Goal: Information Seeking & Learning: Learn about a topic

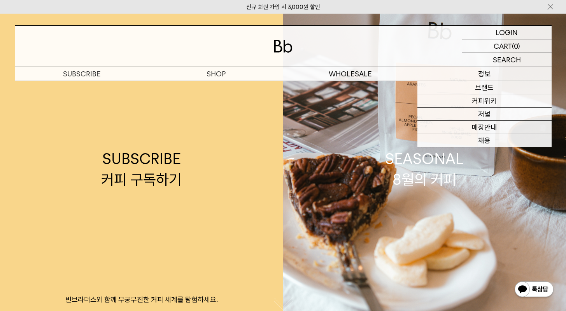
click at [490, 67] on p "정보" at bounding box center [485, 74] width 134 height 14
click at [487, 76] on p "정보" at bounding box center [485, 74] width 134 height 14
click at [491, 106] on link "커피위키" at bounding box center [485, 100] width 134 height 13
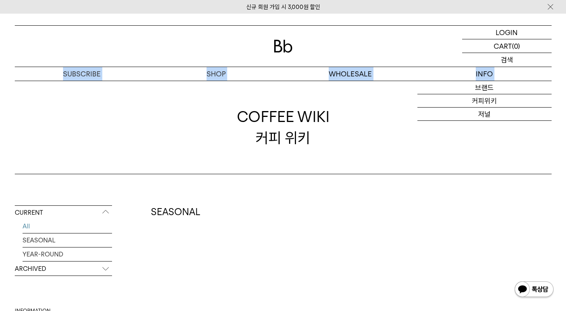
click at [512, 60] on p "검색" at bounding box center [507, 60] width 12 height 14
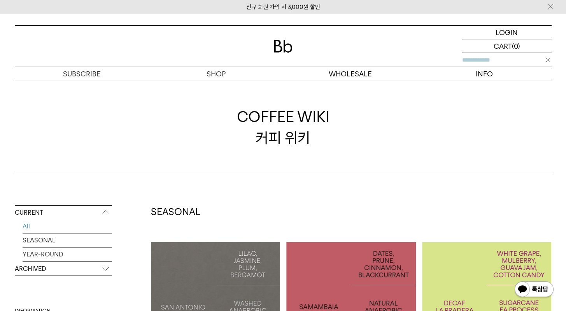
click at [506, 62] on input "text" at bounding box center [508, 60] width 90 height 14
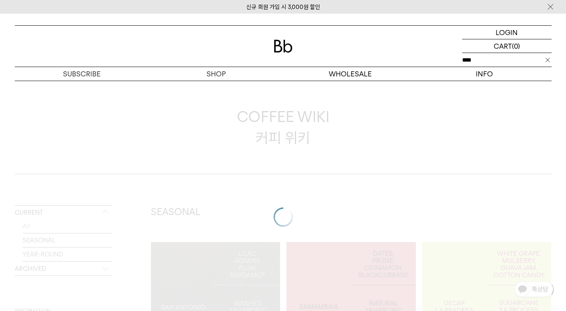
type input "****"
click input "**" at bounding box center [0, 0] width 0 height 0
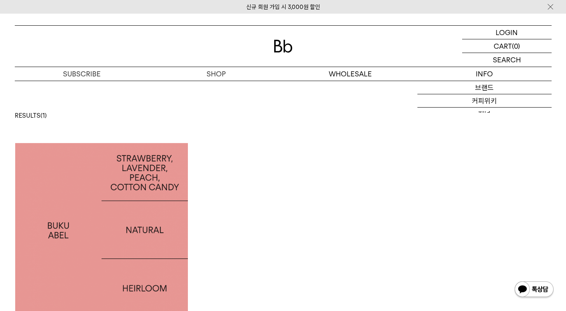
click at [99, 193] on img at bounding box center [101, 229] width 173 height 173
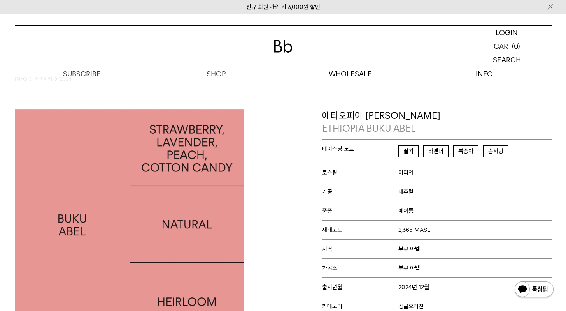
scroll to position [14, 0]
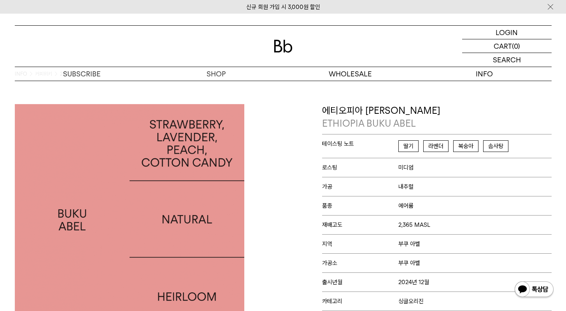
click at [514, 62] on div "SEARCH 검색" at bounding box center [508, 60] width 90 height 14
click at [514, 62] on input "text" at bounding box center [508, 60] width 90 height 14
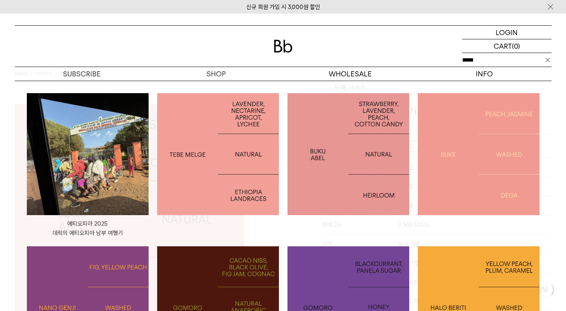
type input "*****"
click input "**" at bounding box center [0, 0] width 0 height 0
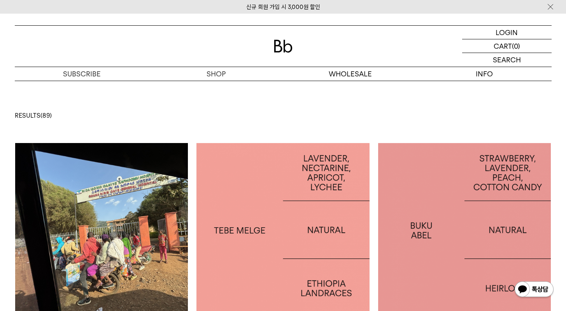
click at [335, 220] on img at bounding box center [283, 229] width 173 height 173
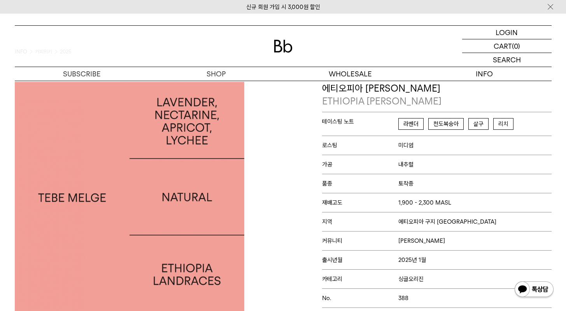
scroll to position [39, 0]
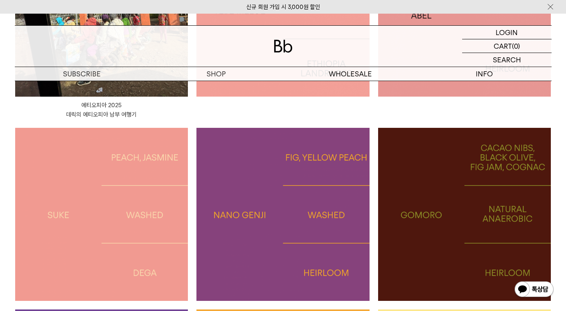
scroll to position [225, 0]
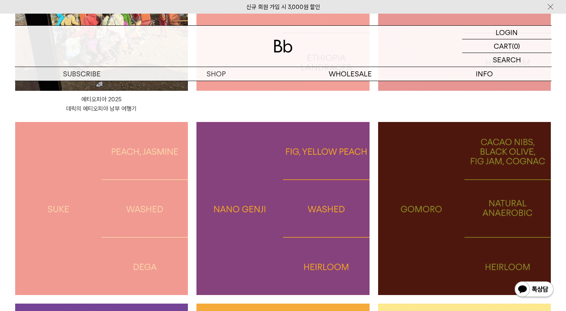
click at [238, 220] on img at bounding box center [283, 208] width 173 height 173
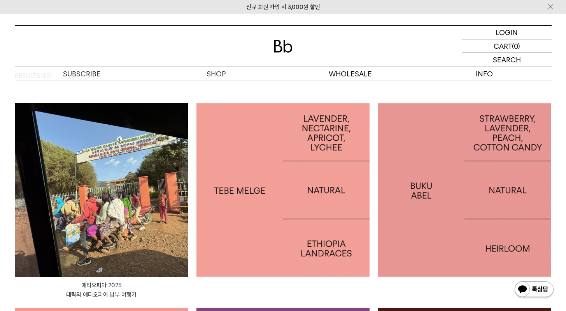
scroll to position [28, 0]
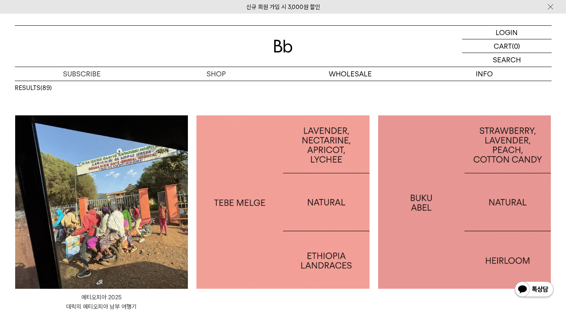
click at [410, 195] on img at bounding box center [464, 201] width 173 height 173
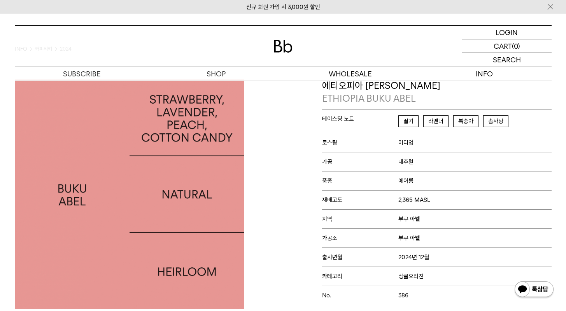
scroll to position [47, 0]
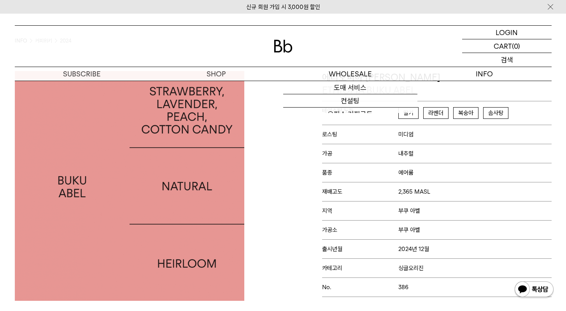
click at [496, 65] on div "SEARCH 검색" at bounding box center [508, 60] width 90 height 14
click at [500, 59] on input "text" at bounding box center [508, 60] width 90 height 14
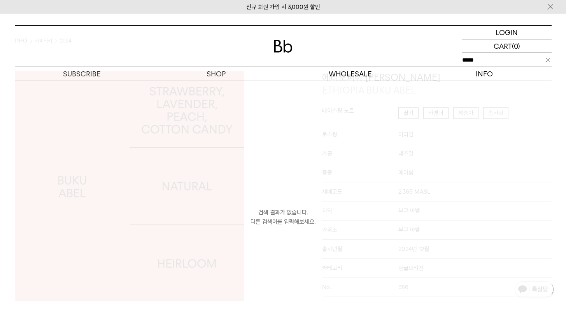
type input "*****"
click input "**" at bounding box center [0, 0] width 0 height 0
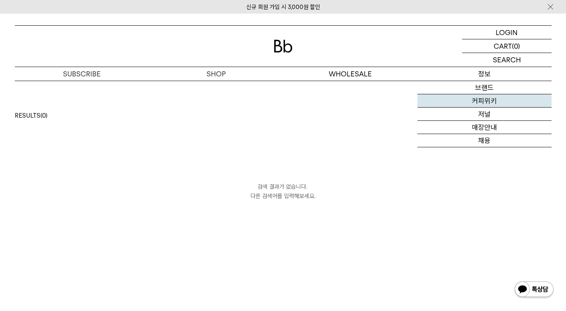
click at [487, 102] on link "커피위키" at bounding box center [485, 100] width 134 height 13
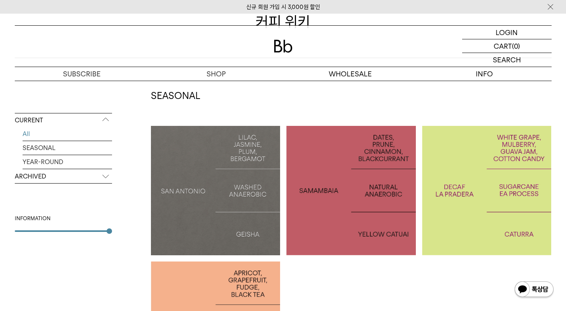
scroll to position [116, 0]
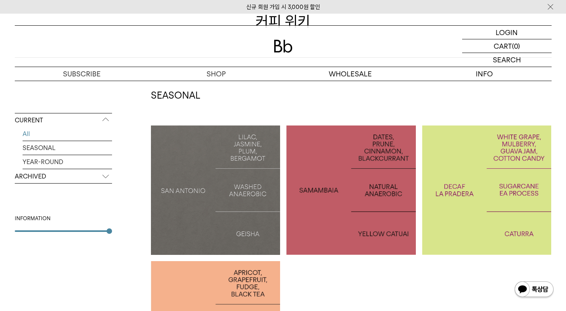
click at [230, 164] on div at bounding box center [216, 190] width 130 height 130
click at [492, 190] on p "COLOMBIA LA PRADERA DECAF" at bounding box center [487, 190] width 130 height 23
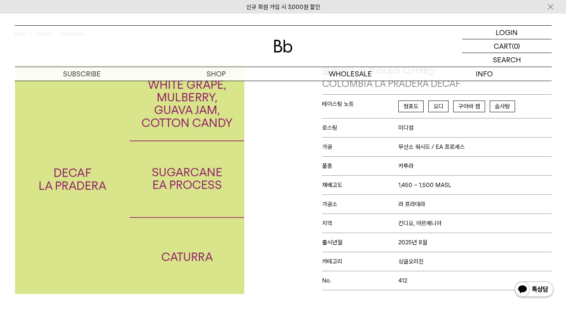
scroll to position [59, 0]
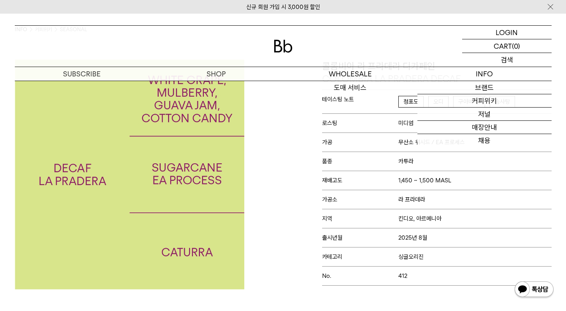
click at [491, 58] on div "SEARCH 검색" at bounding box center [508, 60] width 90 height 14
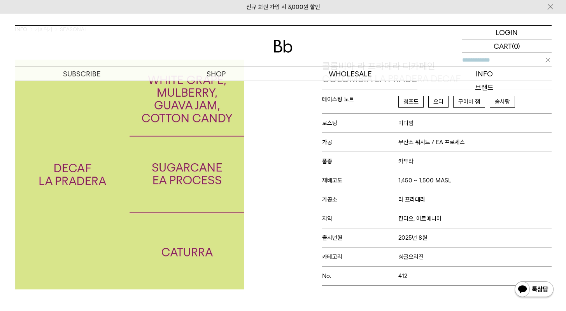
click at [480, 60] on input "text" at bounding box center [508, 60] width 90 height 14
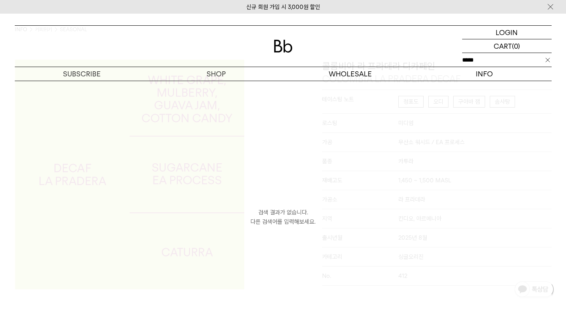
type input "*****"
click input "**" at bounding box center [0, 0] width 0 height 0
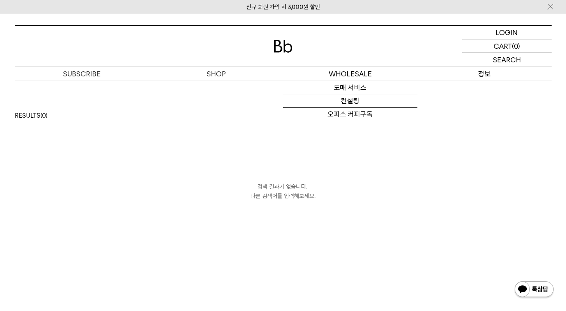
click at [0, 0] on p "검색" at bounding box center [0, 0] width 0 height 0
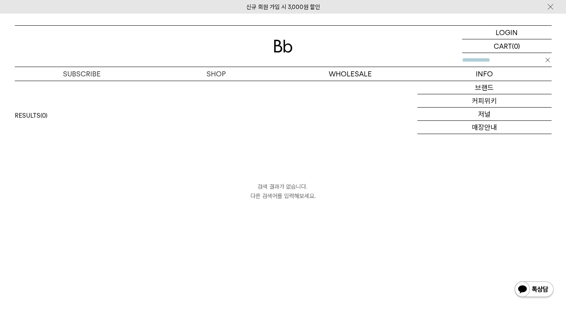
click at [501, 66] on input "text" at bounding box center [508, 60] width 90 height 14
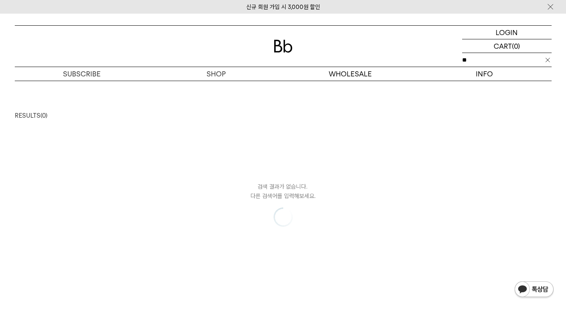
type input "*"
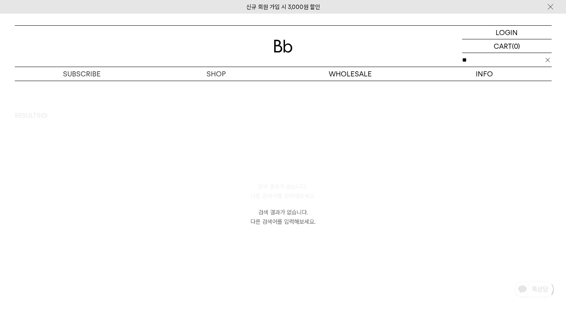
type input "*"
type input "*****"
click at [500, 74] on p "정보" at bounding box center [485, 74] width 134 height 14
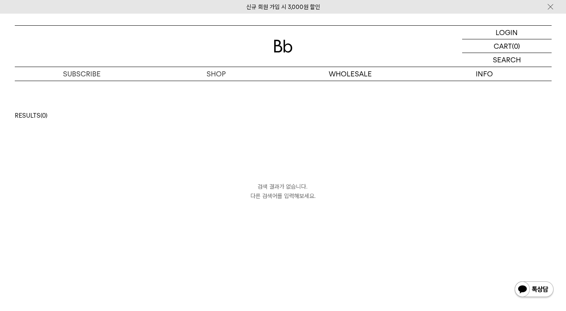
click at [487, 97] on div "안둥가사리 RESULTS (0)" at bounding box center [283, 112] width 537 height 62
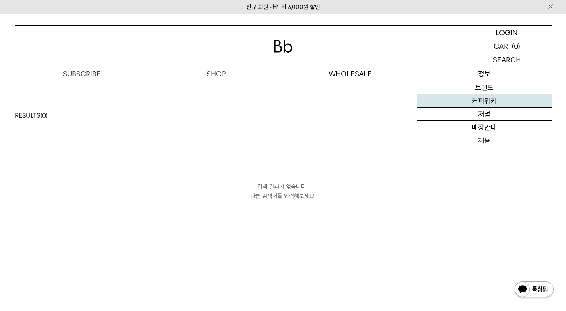
click at [487, 97] on link "커피위키" at bounding box center [485, 100] width 134 height 13
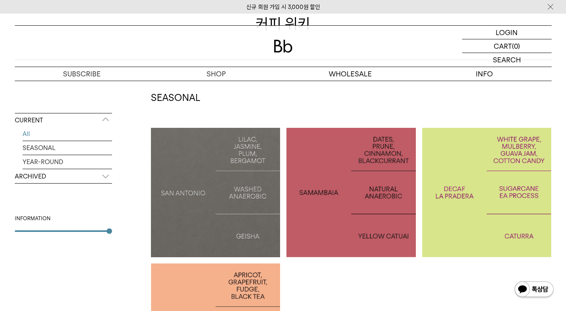
scroll to position [156, 0]
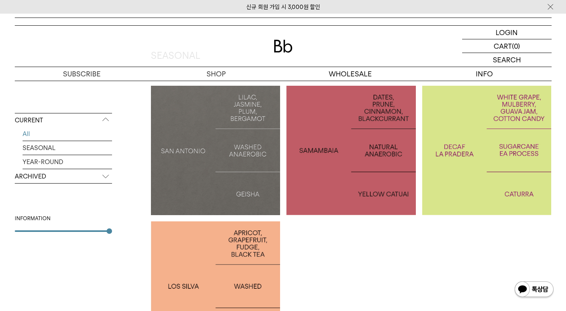
click at [99, 177] on p "ARCHIVED" at bounding box center [63, 176] width 97 height 14
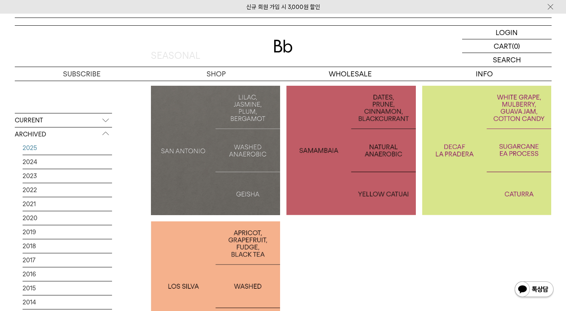
click at [77, 147] on link "2025" at bounding box center [68, 148] width 90 height 14
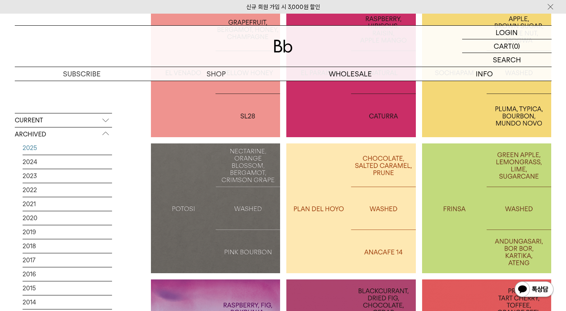
scroll to position [412, 0]
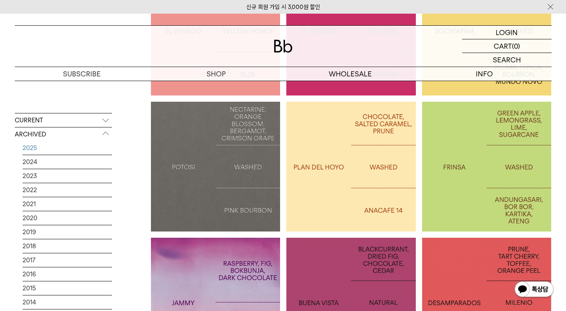
click at [475, 191] on div at bounding box center [487, 167] width 130 height 130
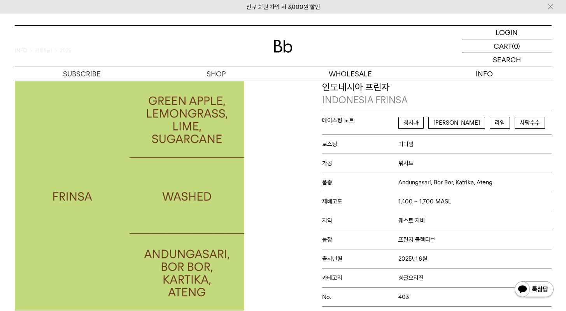
scroll to position [45, 0]
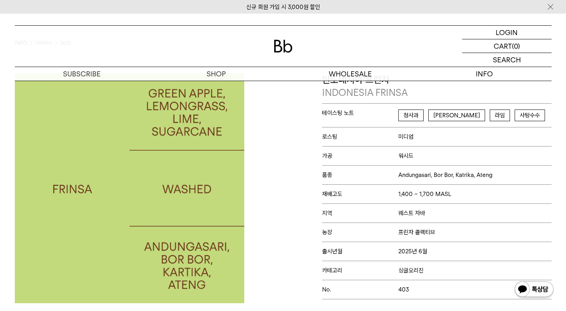
click at [447, 181] on p "품종 Andungasari, Bor Bor, Katrika, Ateng" at bounding box center [437, 174] width 230 height 19
click at [447, 176] on span "Andungasari, Bor Bor, Katrika, Ateng" at bounding box center [446, 174] width 94 height 7
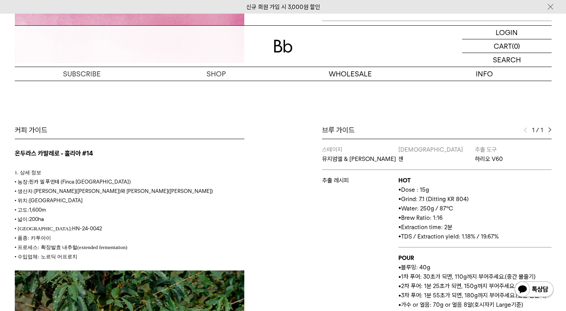
scroll to position [468, 0]
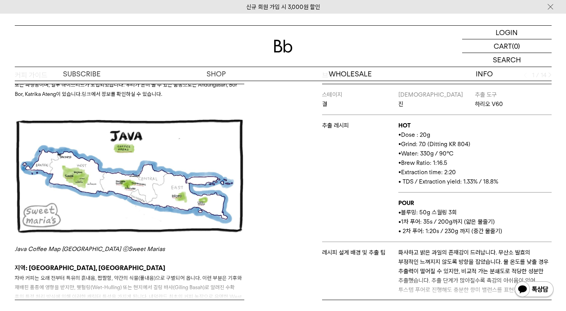
scroll to position [878, 0]
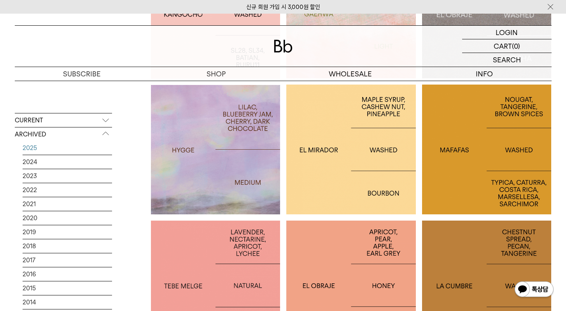
scroll to position [1004, 0]
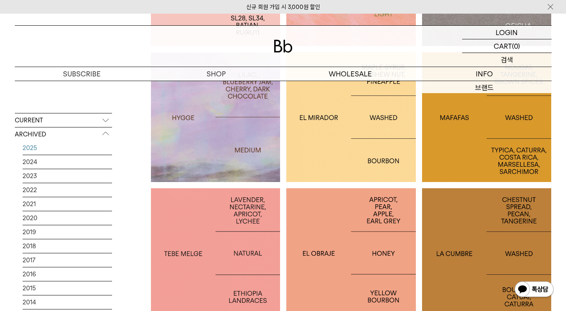
click at [506, 61] on p "검색" at bounding box center [507, 60] width 12 height 14
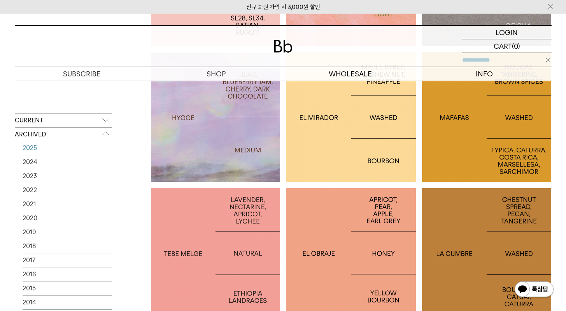
click at [497, 62] on input "text" at bounding box center [508, 60] width 90 height 14
type input "***"
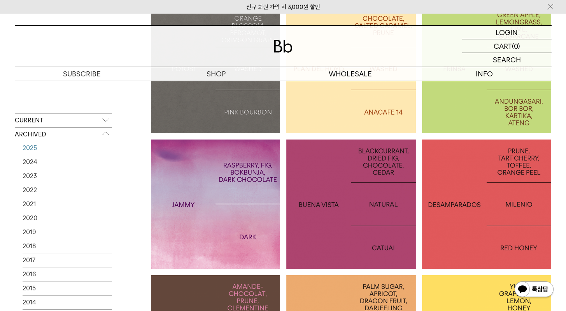
scroll to position [244, 0]
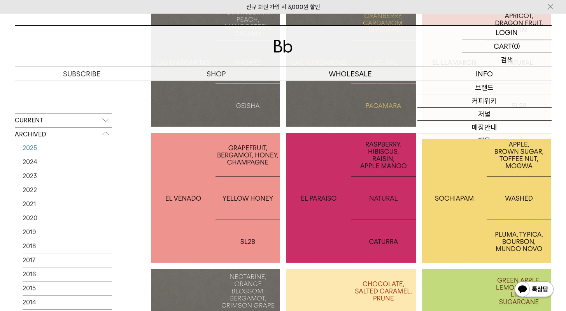
click at [512, 62] on p "검색" at bounding box center [507, 60] width 12 height 14
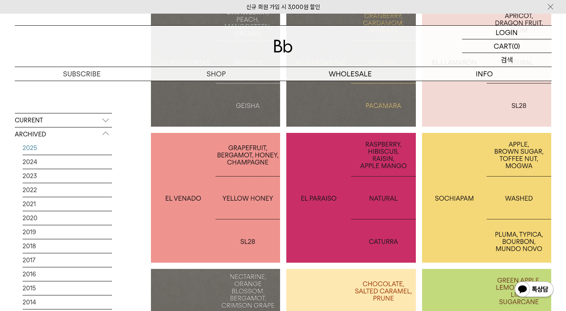
scroll to position [246, 0]
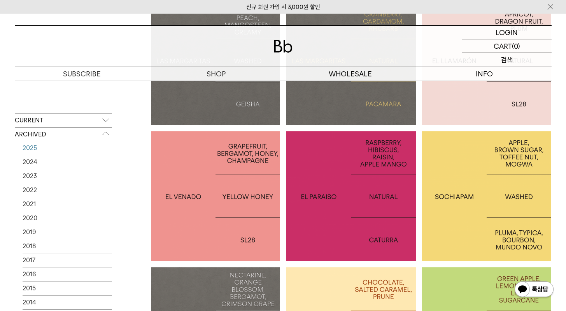
click at [512, 62] on p "검색" at bounding box center [507, 60] width 12 height 14
click at [512, 62] on input "text" at bounding box center [508, 60] width 90 height 14
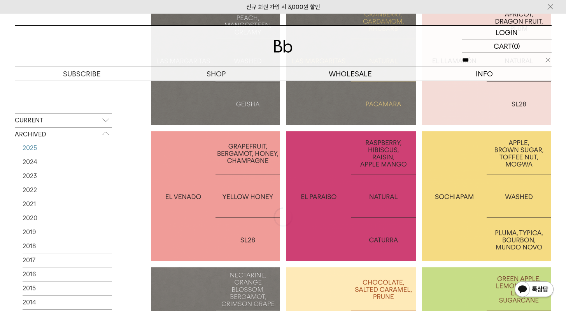
type input "***"
click input "**" at bounding box center [0, 0] width 0 height 0
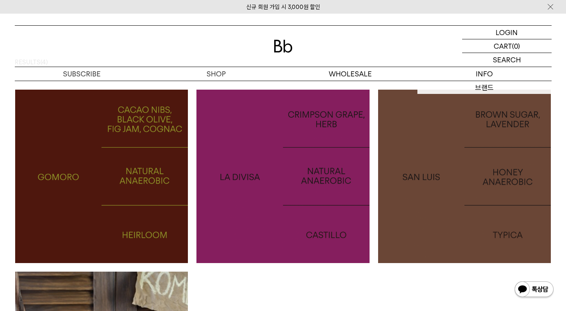
scroll to position [79, 0]
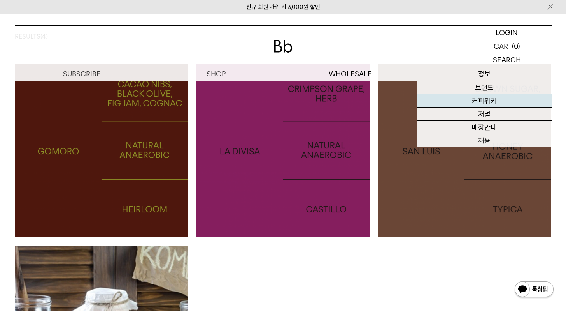
click at [491, 102] on link "커피위키" at bounding box center [485, 100] width 134 height 13
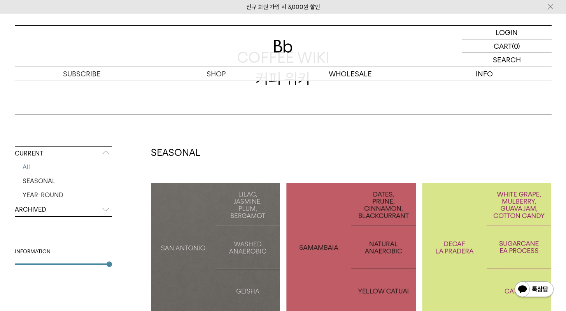
scroll to position [106, 0]
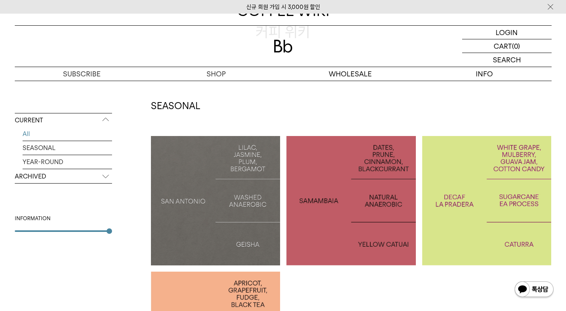
click at [224, 197] on p "SAN ANTONIO: GEISHA" at bounding box center [216, 200] width 130 height 11
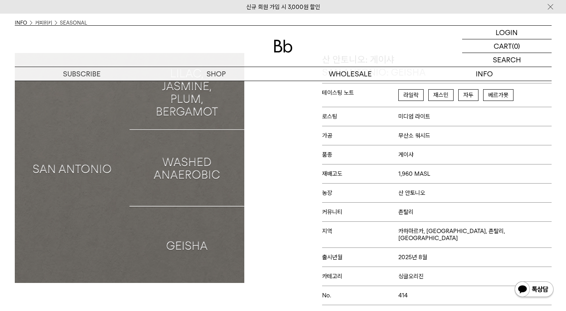
scroll to position [60, 0]
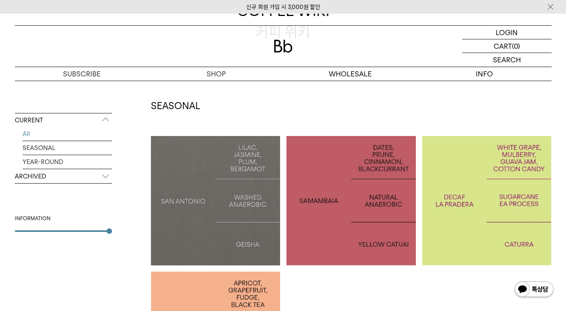
click at [65, 176] on p "ARCHIVED" at bounding box center [63, 176] width 97 height 14
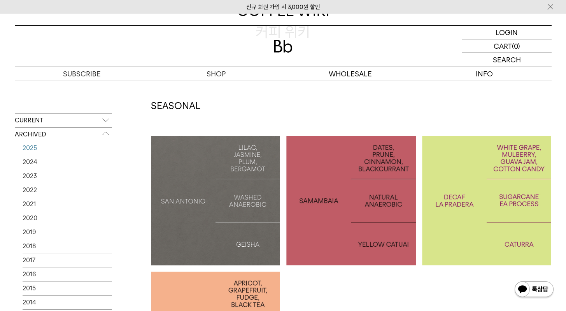
click at [67, 150] on link "2025" at bounding box center [68, 148] width 90 height 14
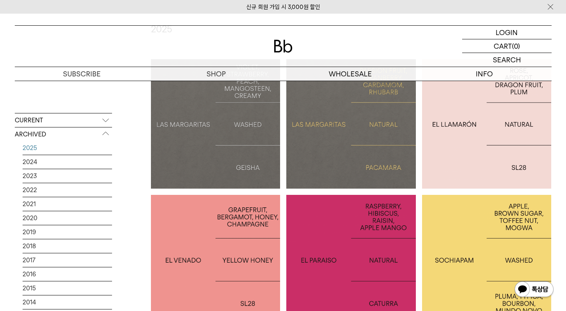
scroll to position [183, 0]
click at [237, 214] on div at bounding box center [216, 259] width 130 height 130
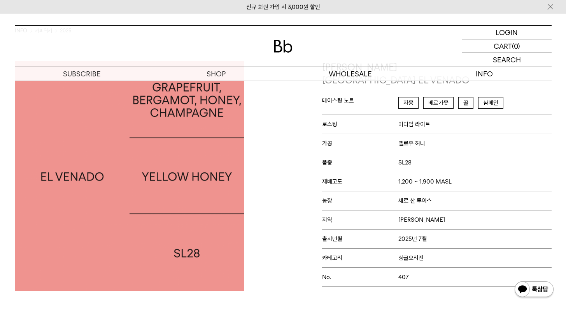
scroll to position [79, 0]
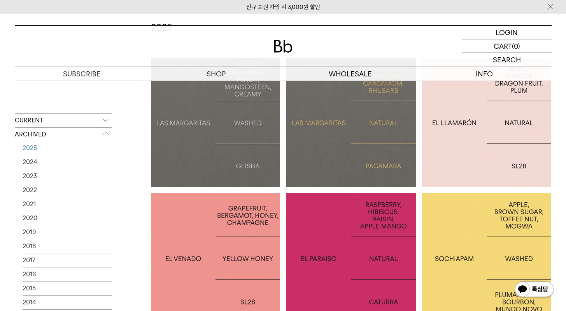
scroll to position [185, 0]
click at [384, 233] on div at bounding box center [352, 258] width 130 height 130
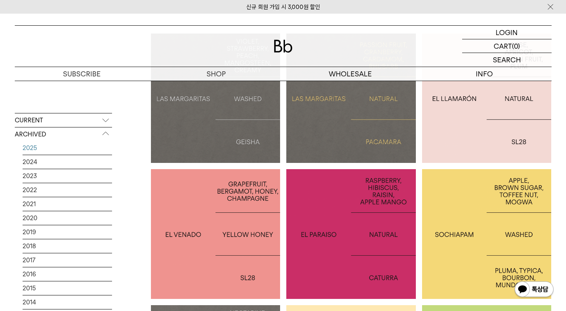
scroll to position [216, 0]
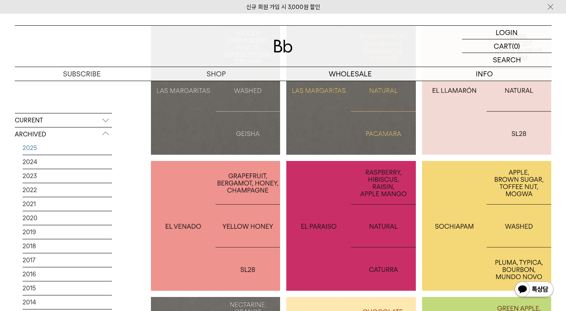
click at [475, 204] on div at bounding box center [487, 226] width 130 height 130
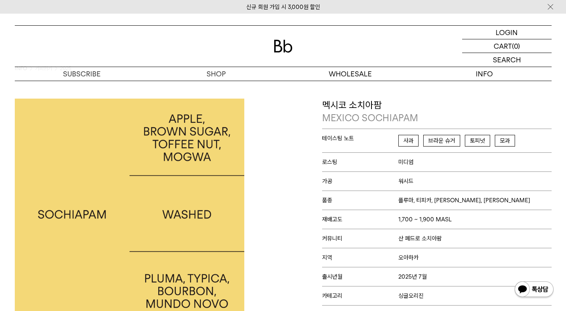
scroll to position [39, 0]
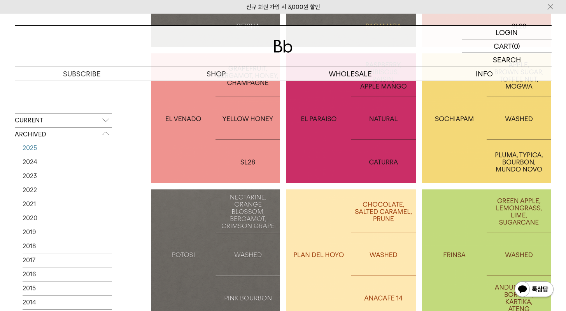
scroll to position [368, 0]
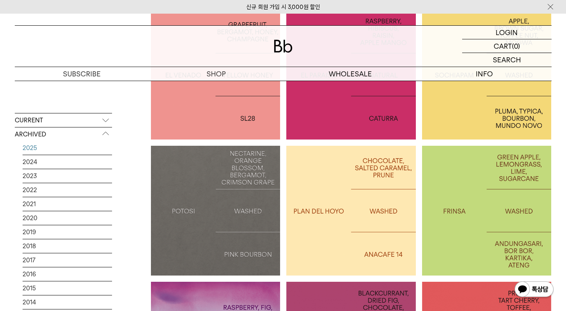
click at [251, 221] on div at bounding box center [216, 211] width 130 height 130
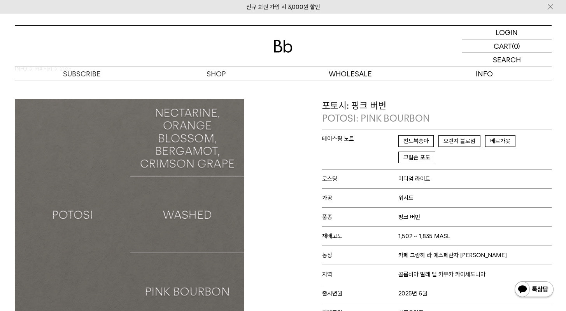
scroll to position [83, 0]
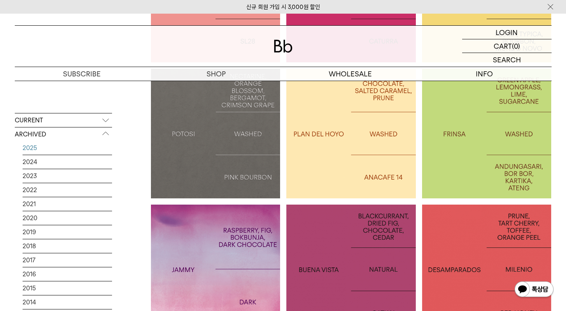
scroll to position [445, 0]
click at [362, 214] on div at bounding box center [352, 268] width 130 height 129
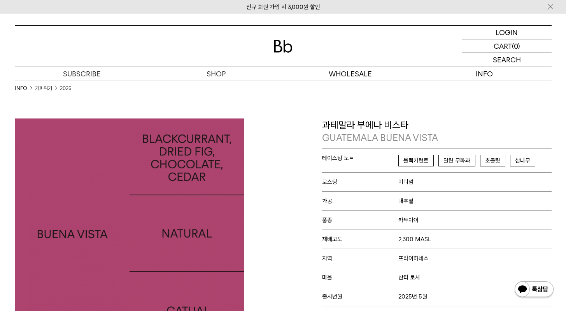
scroll to position [77, 0]
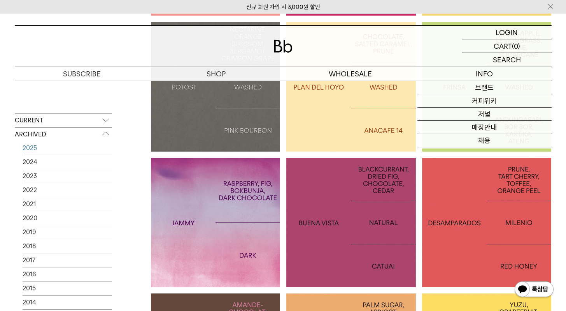
scroll to position [507, 0]
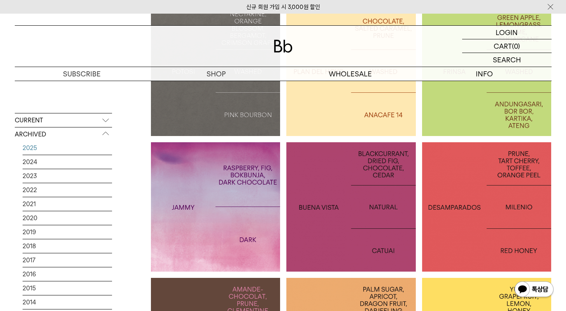
click at [483, 207] on p "COSTA RICA DESAMPARADOS" at bounding box center [487, 206] width 130 height 23
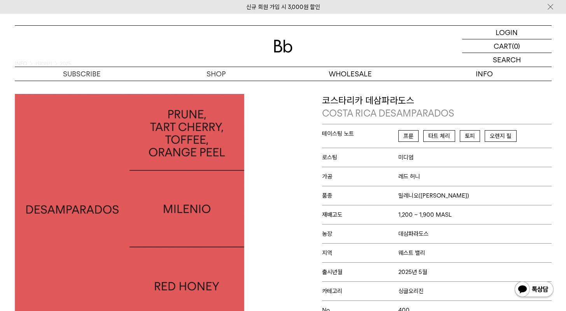
scroll to position [57, 0]
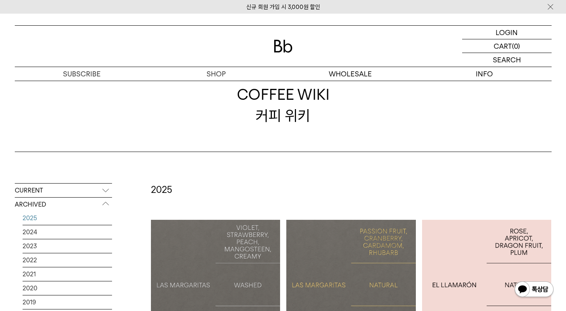
scroll to position [159, 0]
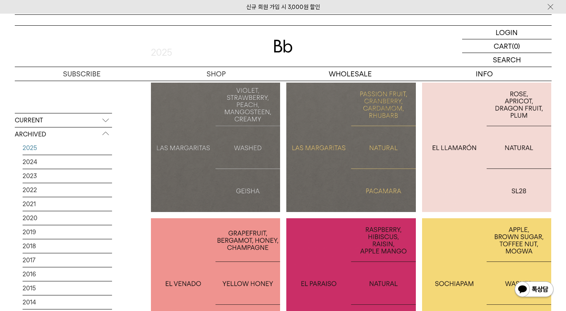
click at [57, 123] on p "CURRENT" at bounding box center [63, 120] width 97 height 14
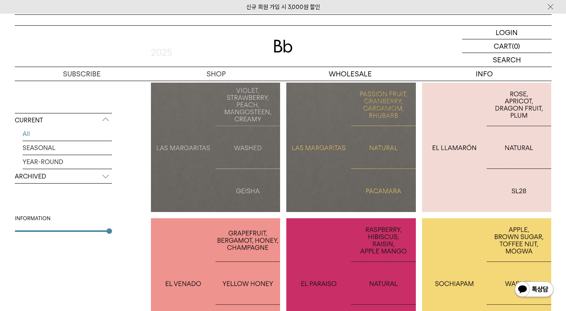
click at [53, 135] on link "All" at bounding box center [68, 134] width 90 height 14
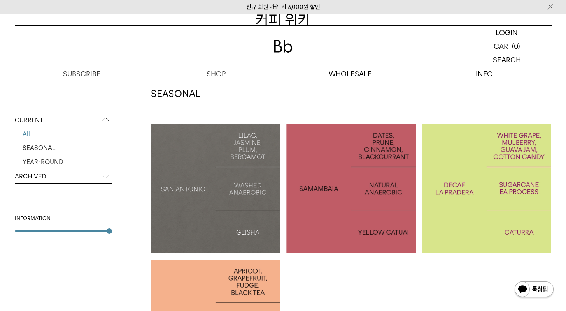
scroll to position [172, 0]
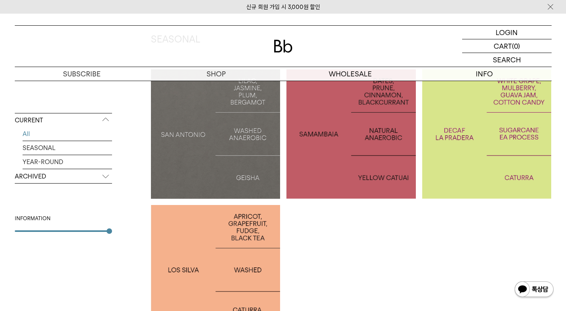
click at [347, 152] on div at bounding box center [352, 134] width 130 height 130
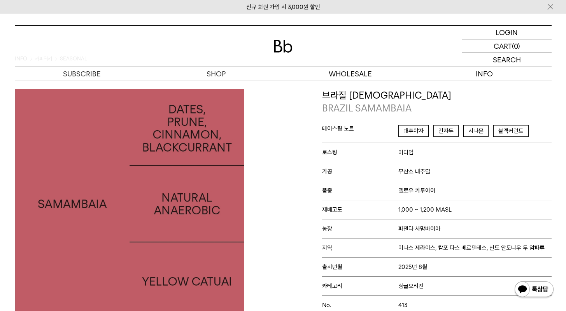
scroll to position [74, 0]
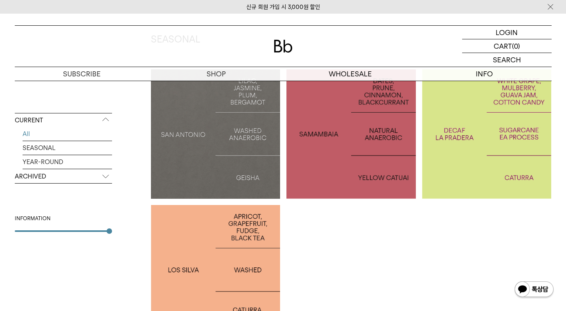
click at [223, 240] on div at bounding box center [216, 270] width 130 height 130
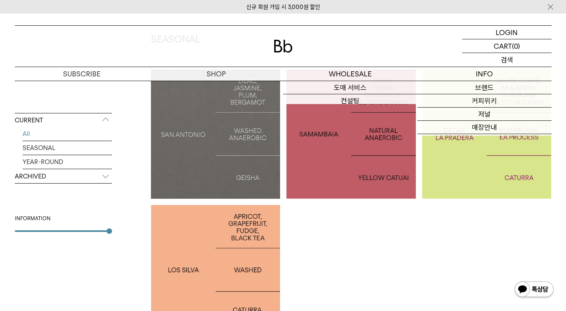
click at [507, 61] on p "검색" at bounding box center [507, 60] width 12 height 14
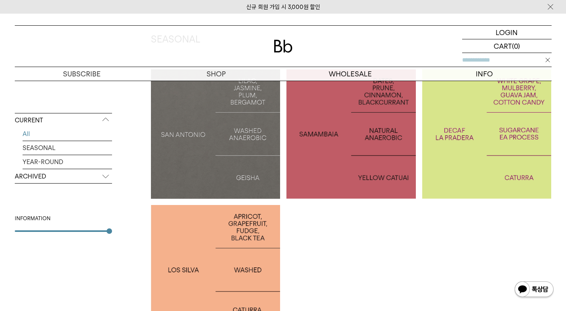
click at [499, 62] on input "text" at bounding box center [508, 60] width 90 height 14
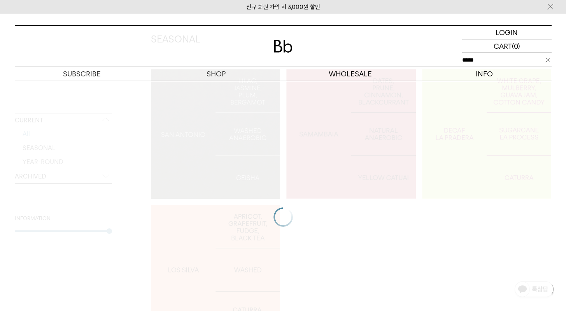
type input "*****"
click input "**" at bounding box center [0, 0] width 0 height 0
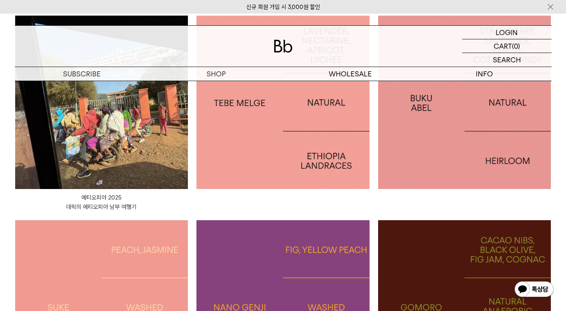
scroll to position [143, 0]
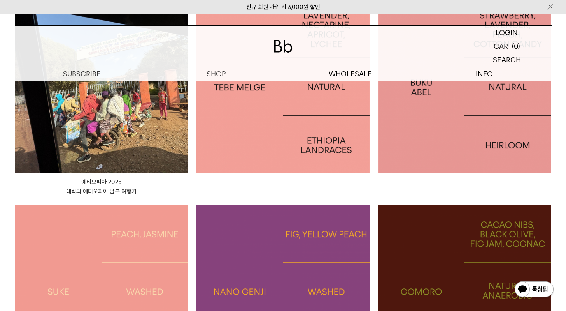
click at [479, 137] on img at bounding box center [464, 86] width 173 height 173
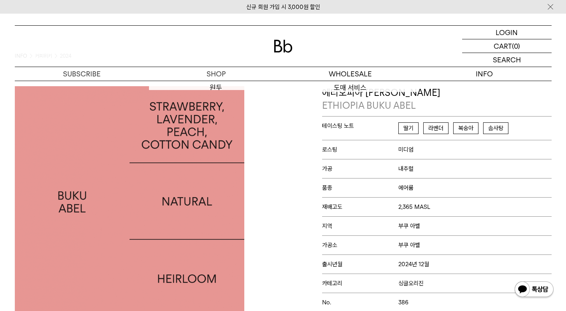
scroll to position [32, 0]
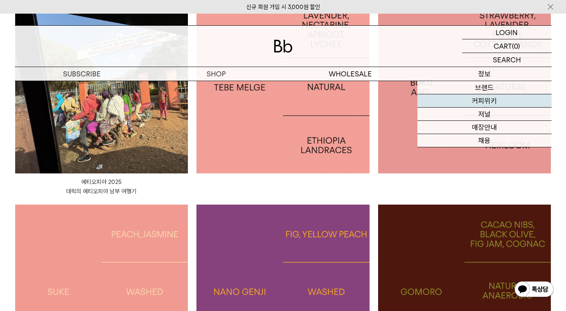
click at [490, 101] on link "커피위키" at bounding box center [485, 100] width 134 height 13
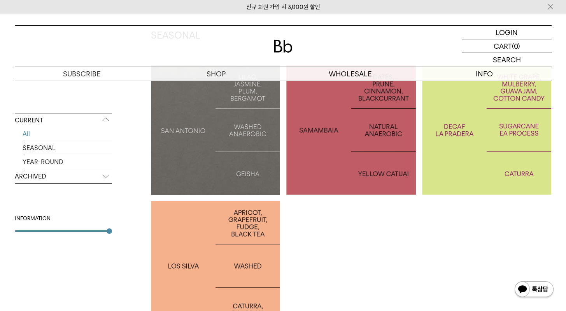
scroll to position [169, 0]
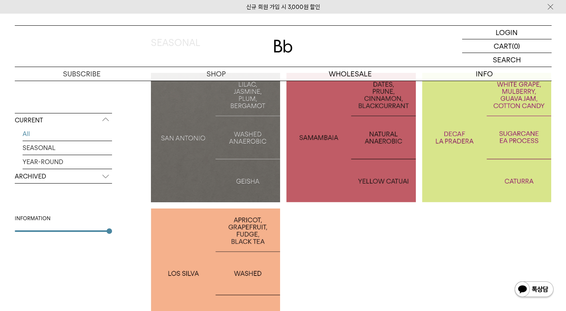
click at [66, 180] on p "ARCHIVED" at bounding box center [63, 176] width 97 height 14
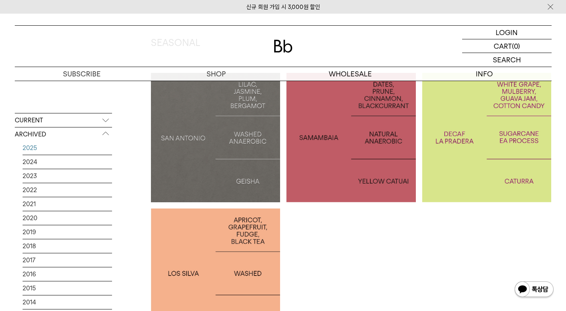
click at [79, 152] on link "2025" at bounding box center [68, 148] width 90 height 14
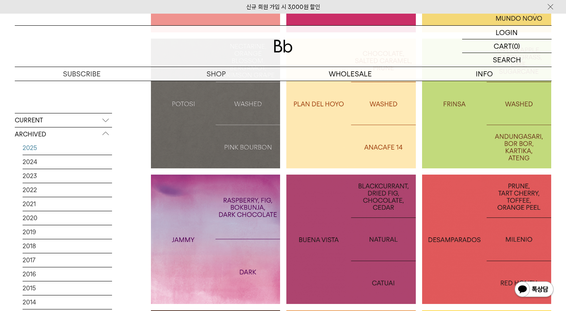
scroll to position [520, 0]
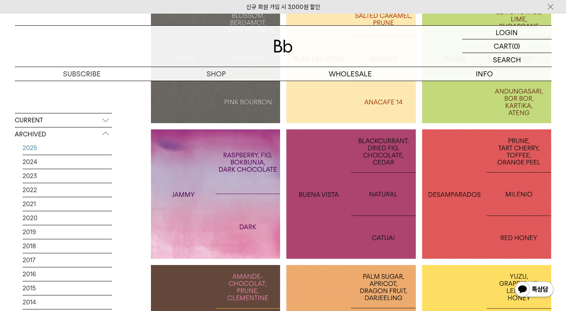
click at [84, 121] on p "CURRENT" at bounding box center [63, 120] width 97 height 14
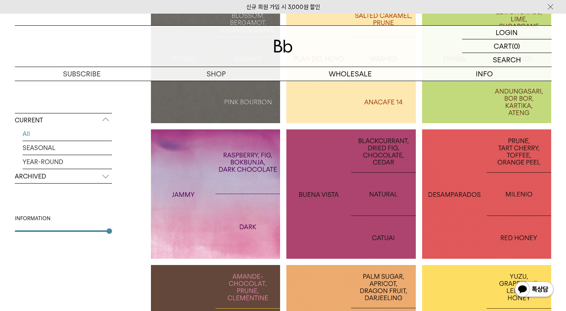
click at [77, 137] on link "All" at bounding box center [68, 134] width 90 height 14
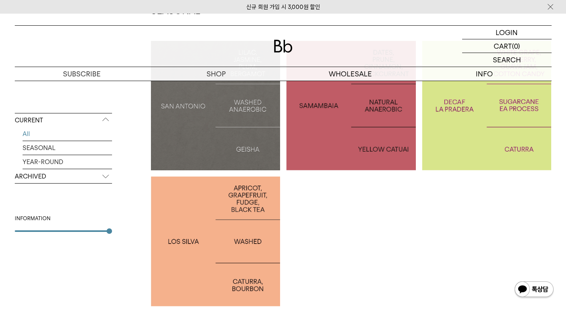
scroll to position [188, 0]
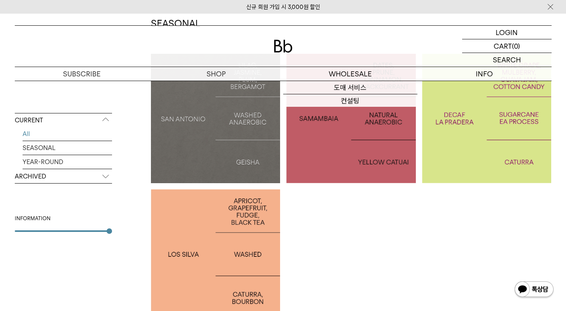
click at [472, 125] on p "COLOMBIA LA PRADERA DECAF" at bounding box center [487, 118] width 130 height 23
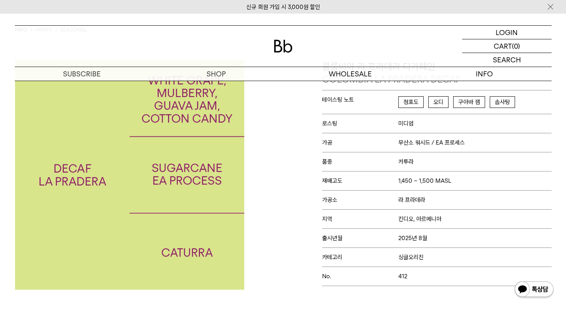
scroll to position [84, 0]
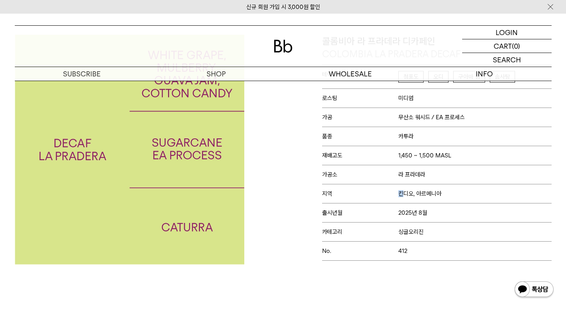
click at [401, 195] on span "킨디오, 아르메니아" at bounding box center [420, 193] width 43 height 7
click at [402, 195] on span "킨디오, 아르메니아" at bounding box center [420, 193] width 43 height 7
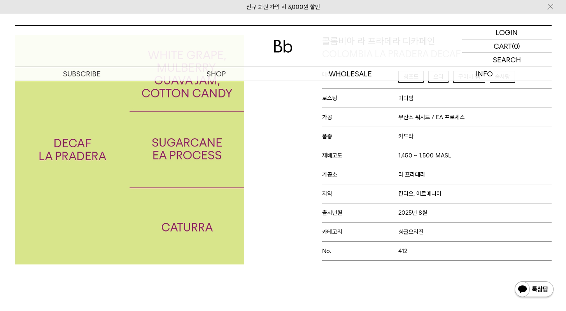
click at [427, 192] on span "킨디오, 아르메니아" at bounding box center [420, 193] width 43 height 7
click at [429, 192] on span "킨디오, 아르메니아" at bounding box center [420, 193] width 43 height 7
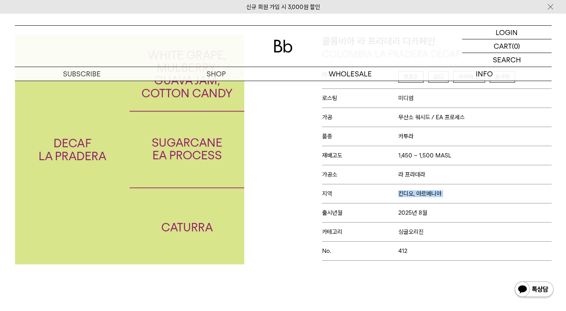
click at [443, 192] on p "지역 킨디오, 아르메니아" at bounding box center [437, 193] width 230 height 19
click at [435, 195] on span "킨디오, 아르메니아" at bounding box center [420, 193] width 43 height 7
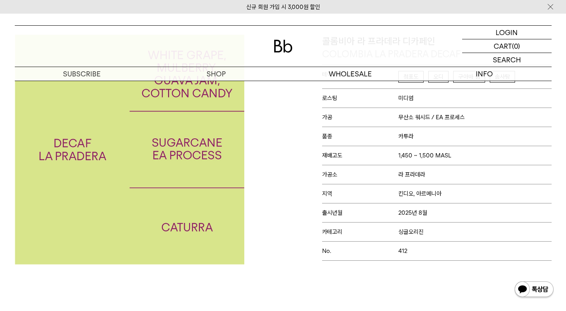
click at [436, 194] on span "킨디오, 아르메니아" at bounding box center [420, 193] width 43 height 7
click at [440, 193] on span "킨디오, 아르메니아" at bounding box center [420, 193] width 43 height 7
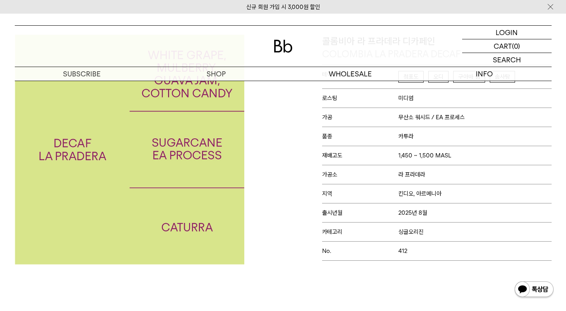
click at [459, 194] on p "지역 킨디오, 아르메니아" at bounding box center [437, 193] width 230 height 19
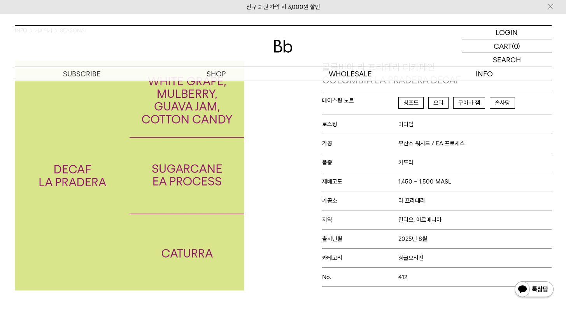
scroll to position [72, 0]
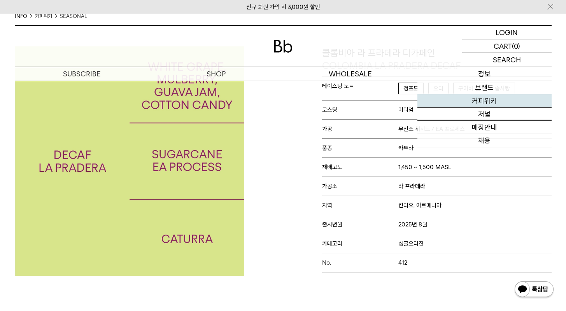
click at [484, 102] on link "커피위키" at bounding box center [485, 100] width 134 height 13
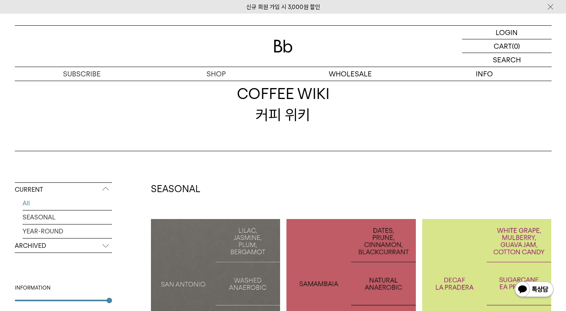
scroll to position [93, 0]
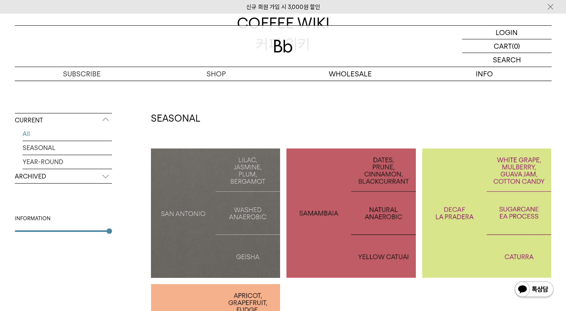
click at [231, 163] on div at bounding box center [216, 213] width 130 height 130
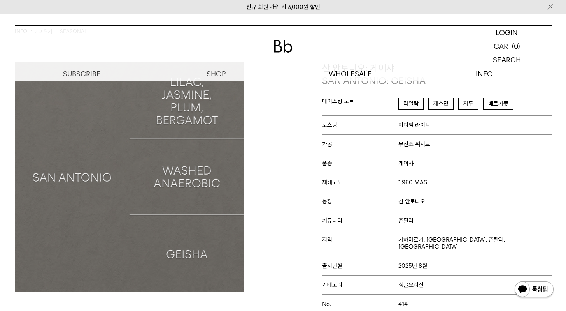
scroll to position [75, 0]
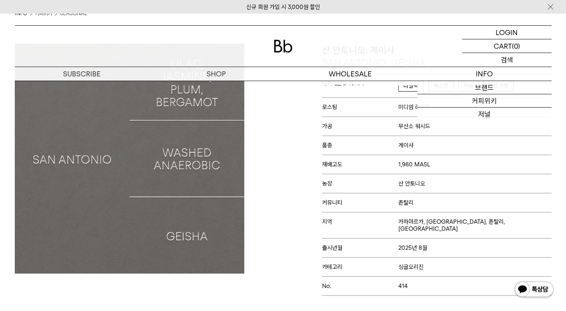
click at [507, 56] on p "검색" at bounding box center [507, 60] width 12 height 14
click at [499, 62] on input "text" at bounding box center [508, 60] width 90 height 14
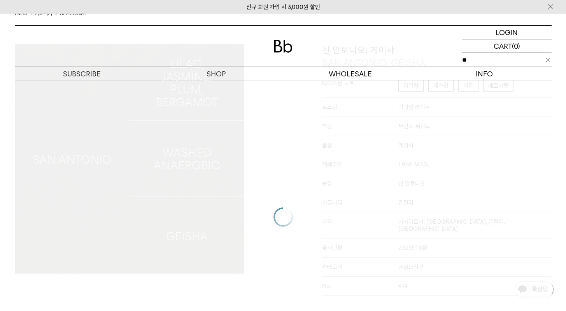
type input "*"
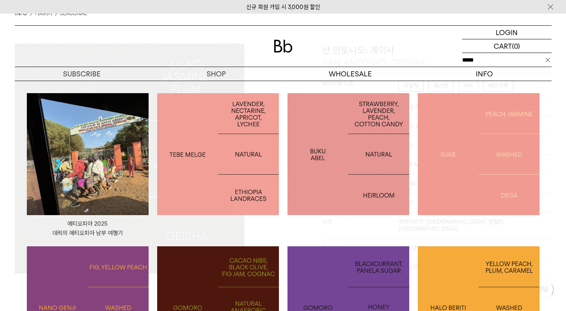
type input "*****"
click input "**" at bounding box center [0, 0] width 0 height 0
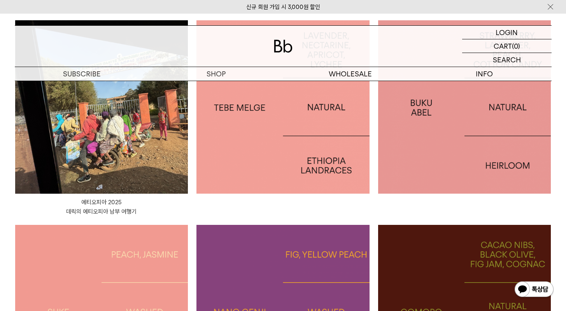
scroll to position [160, 0]
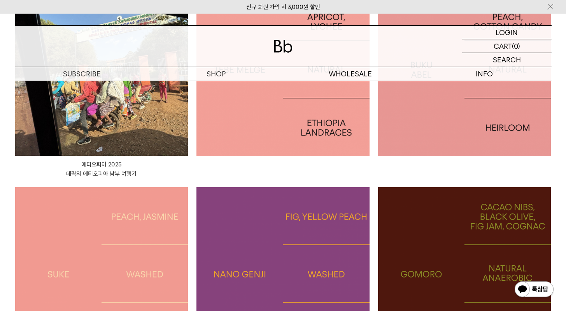
click at [441, 113] on img at bounding box center [464, 68] width 173 height 173
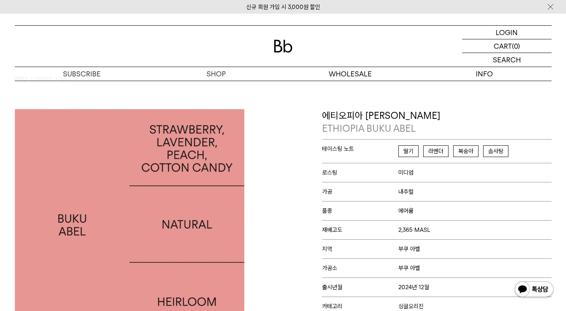
scroll to position [33, 0]
